Goal: Use online tool/utility: Use online tool/utility

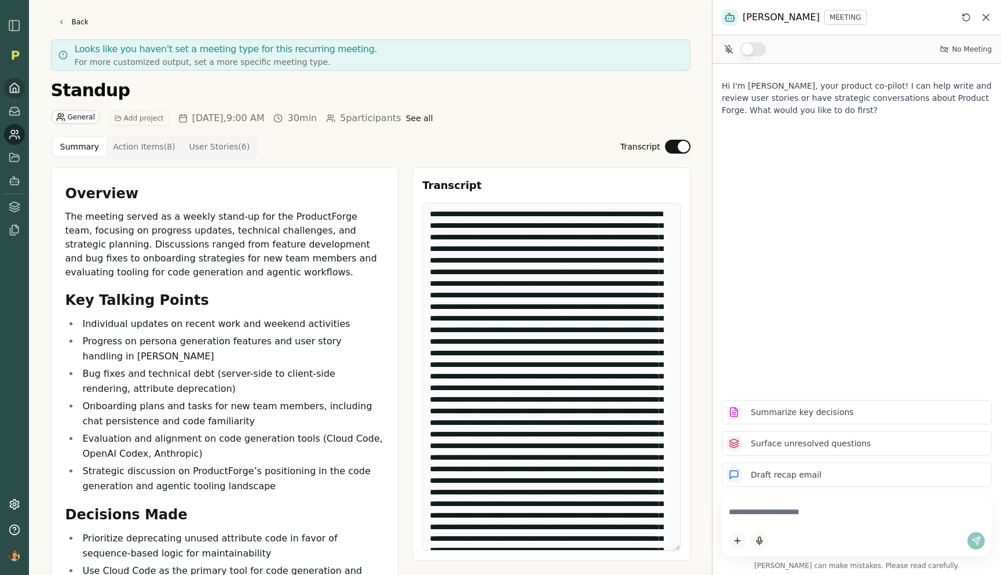
click at [10, 87] on icon at bounding box center [14, 87] width 9 height 9
click at [16, 87] on icon at bounding box center [15, 88] width 12 height 12
click at [10, 93] on icon at bounding box center [15, 88] width 12 height 12
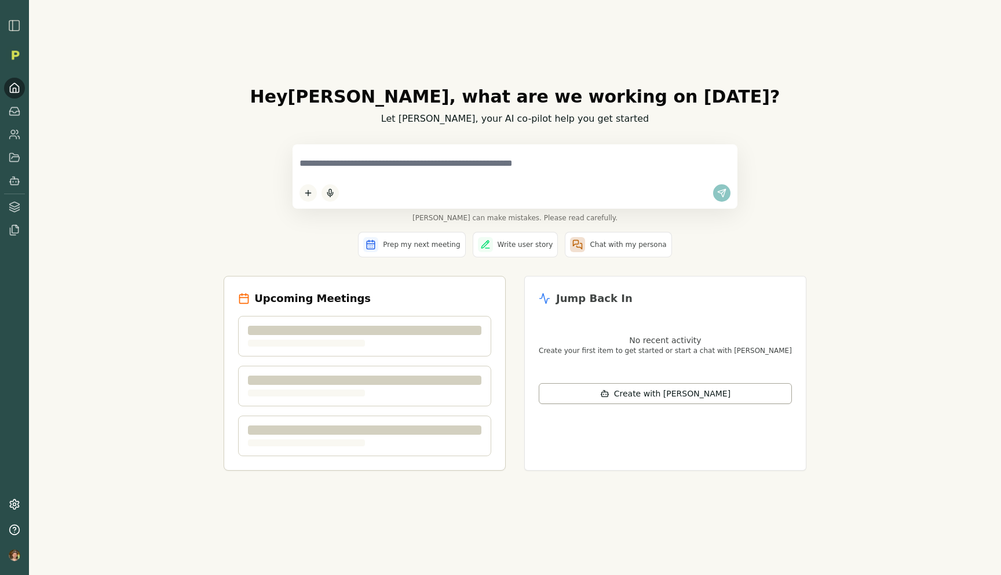
drag, startPoint x: 0, startPoint y: 0, endPoint x: 407, endPoint y: 154, distance: 434.8
click at [407, 154] on textarea at bounding box center [515, 163] width 431 height 24
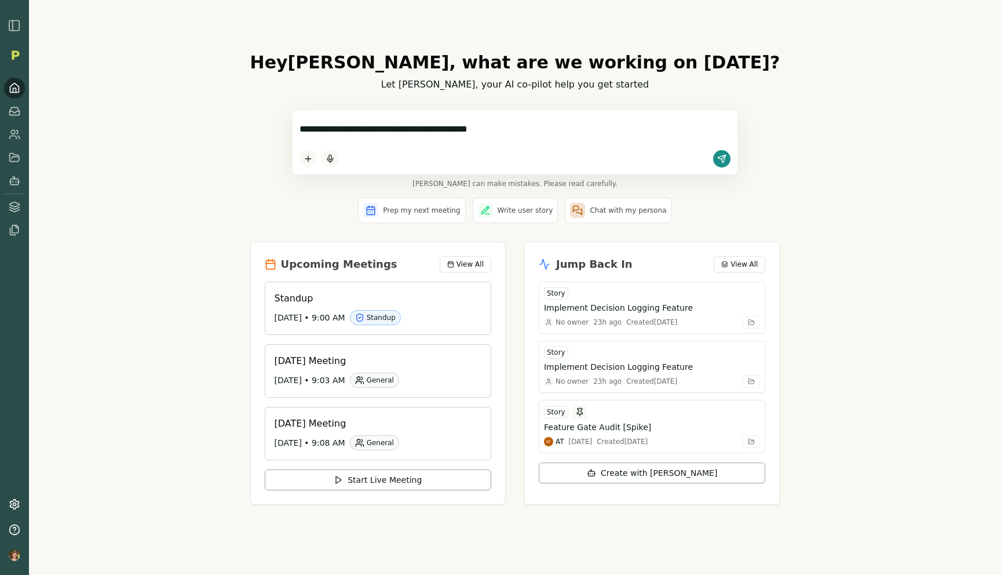
type textarea "**********"
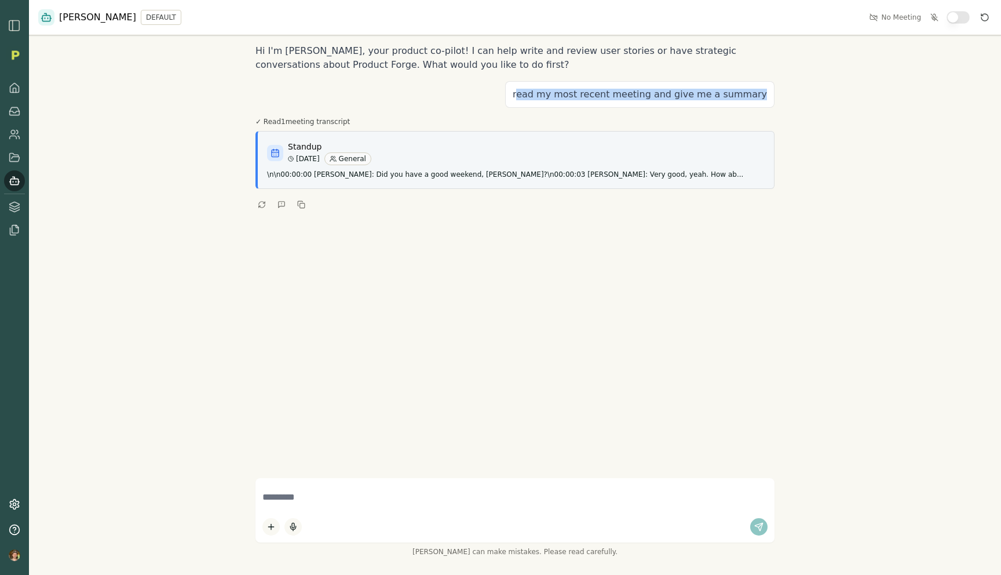
drag, startPoint x: 545, startPoint y: 92, endPoint x: 771, endPoint y: 91, distance: 226.6
click at [771, 91] on div "read my most recent meeting and give me a summary" at bounding box center [639, 94] width 269 height 27
click at [748, 91] on p "read my most recent meeting and give me a summary" at bounding box center [640, 95] width 254 height 12
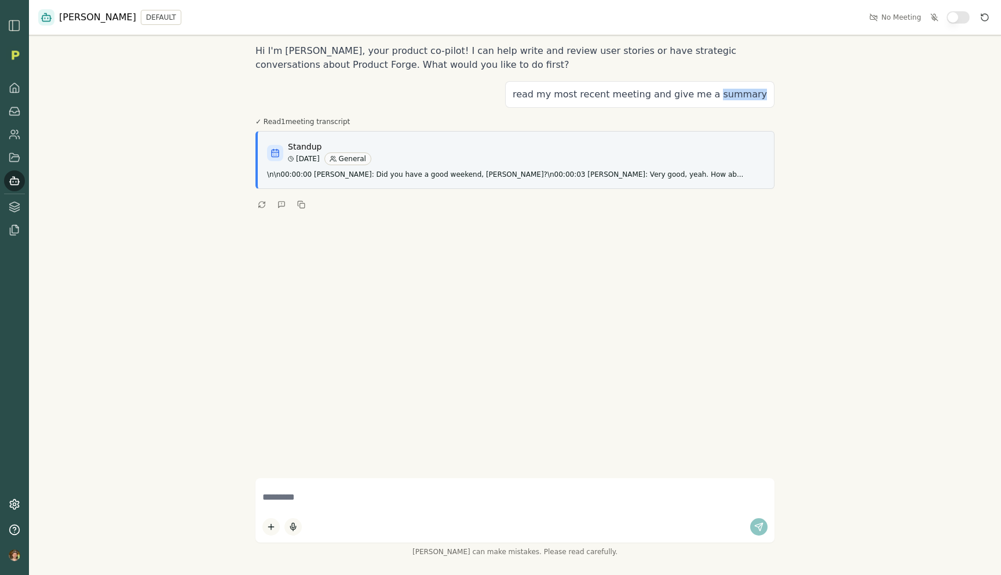
click at [748, 91] on p "read my most recent meeting and give me a summary" at bounding box center [640, 95] width 254 height 12
copy p "read my most recent meeting and give me a summary"
